Goal: Transaction & Acquisition: Purchase product/service

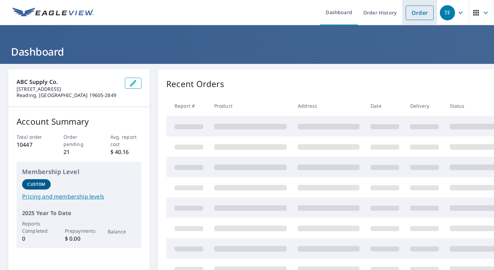
click at [417, 17] on link "Order" at bounding box center [420, 13] width 28 height 14
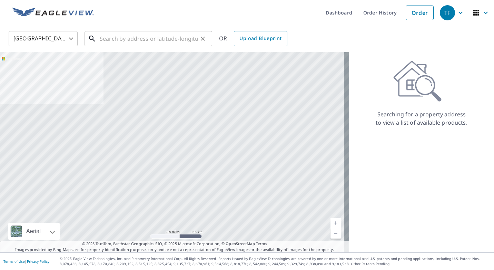
click at [124, 39] on input "text" at bounding box center [149, 38] width 98 height 19
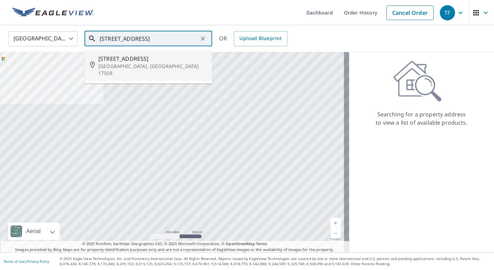
click at [115, 68] on p "[GEOGRAPHIC_DATA], [GEOGRAPHIC_DATA] 17508" at bounding box center [152, 70] width 108 height 14
type input "[STREET_ADDRESS][PERSON_NAME]"
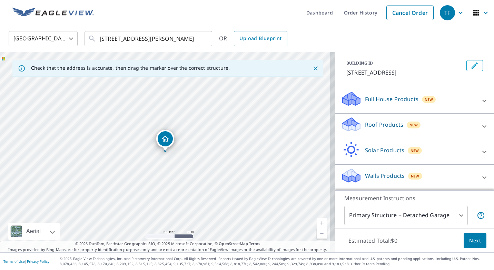
scroll to position [36, 0]
click at [481, 126] on icon at bounding box center [485, 126] width 8 height 8
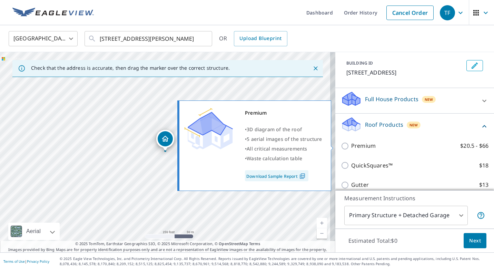
click at [344, 145] on input "Premium $20.5 - $66" at bounding box center [346, 146] width 10 height 8
checkbox input "true"
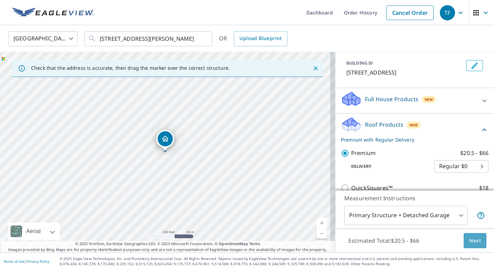
click at [470, 239] on span "Next" at bounding box center [476, 240] width 12 height 9
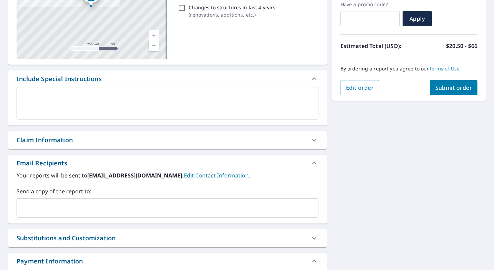
scroll to position [104, 0]
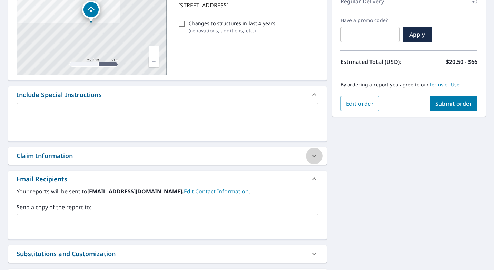
click at [310, 158] on icon at bounding box center [314, 156] width 8 height 8
checkbox input "true"
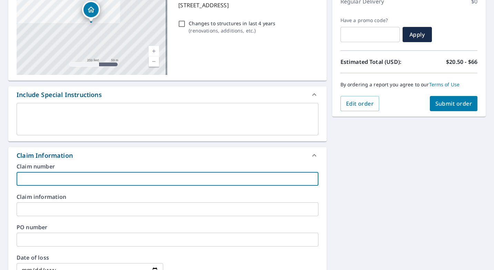
click at [69, 181] on input "text" at bounding box center [168, 179] width 302 height 14
type input "a"
checkbox input "true"
type input "am"
checkbox input "true"
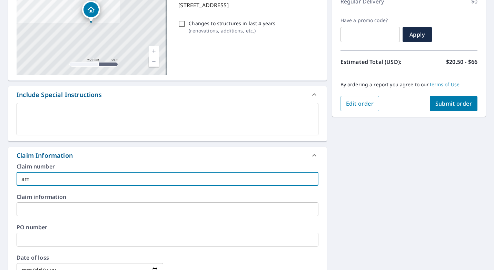
type input "amo"
checkbox input "true"
type input "[PERSON_NAME]"
checkbox input "true"
type input "[PERSON_NAME]"
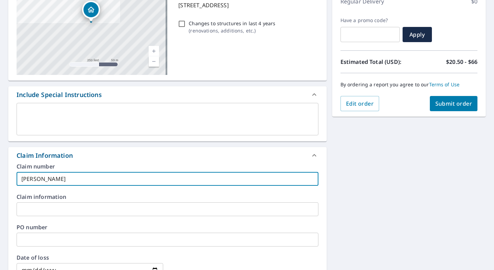
checkbox input "true"
type input "[PERSON_NAME]"
checkbox input "true"
type input "[PERSON_NAME]@"
checkbox input "true"
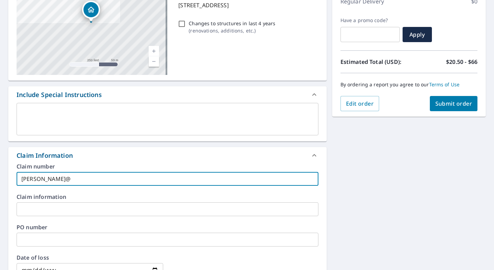
type input "[PERSON_NAME] b@e"
checkbox input "true"
type input "[PERSON_NAME] b@e"
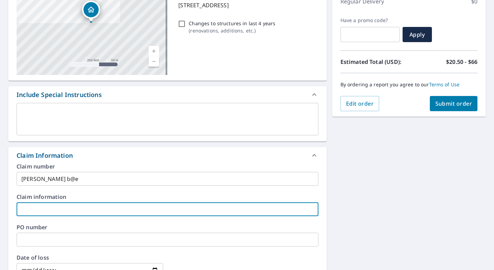
click at [58, 206] on input "text" at bounding box center [168, 209] width 302 height 14
type input "a"
checkbox input "true"
type input "am"
checkbox input "true"
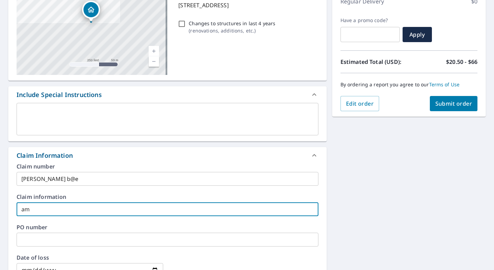
type input "amo"
checkbox input "true"
type input "[PERSON_NAME]"
checkbox input "true"
type input "[PERSON_NAME]"
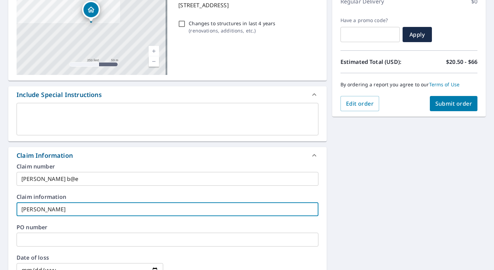
checkbox input "true"
type input "[PERSON_NAME]"
checkbox input "true"
type input "[PERSON_NAME]@"
checkbox input "true"
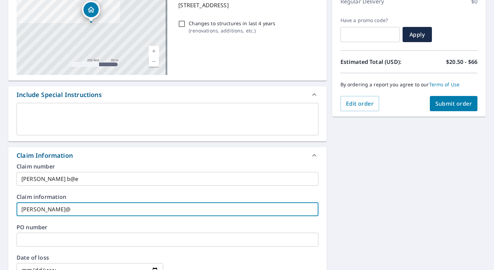
type input "[PERSON_NAME] b@e"
checkbox input "true"
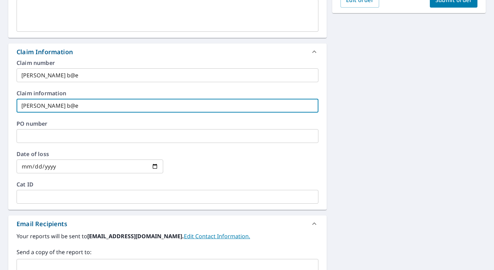
scroll to position [242, 0]
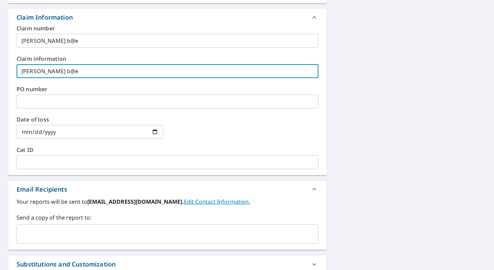
type input "[PERSON_NAME] b@e"
click at [31, 236] on input "text" at bounding box center [163, 234] width 286 height 13
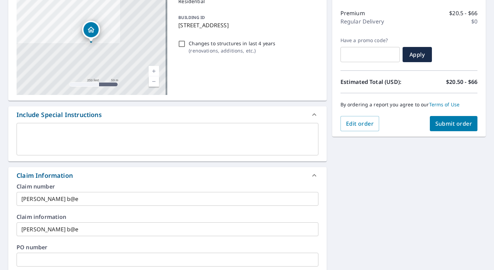
scroll to position [69, 0]
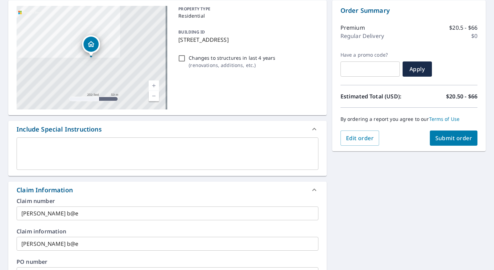
type input "[PERSON_NAME][EMAIL_ADDRESS][PERSON_NAME][DOMAIN_NAME]"
click at [447, 140] on span "Submit order" at bounding box center [454, 138] width 37 height 8
checkbox input "true"
